Goal: Navigation & Orientation: Find specific page/section

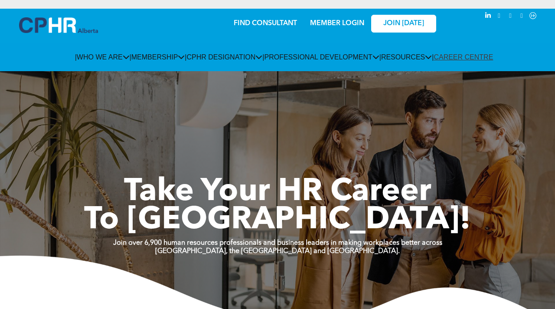
click at [344, 23] on link "MEMBER LOGIN" at bounding box center [337, 23] width 54 height 7
click at [330, 22] on link "MEMBER LOGIN" at bounding box center [337, 23] width 54 height 7
click at [310, 20] on link "MEMBER LOGIN" at bounding box center [337, 23] width 54 height 7
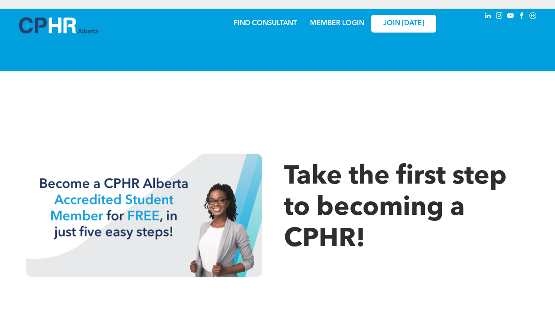
click at [384, 124] on div at bounding box center [277, 99] width 555 height 56
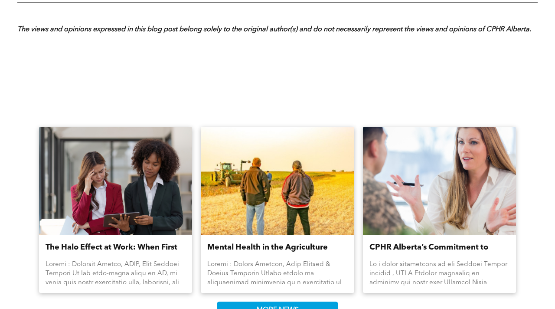
scroll to position [989, 0]
